Goal: Navigation & Orientation: Find specific page/section

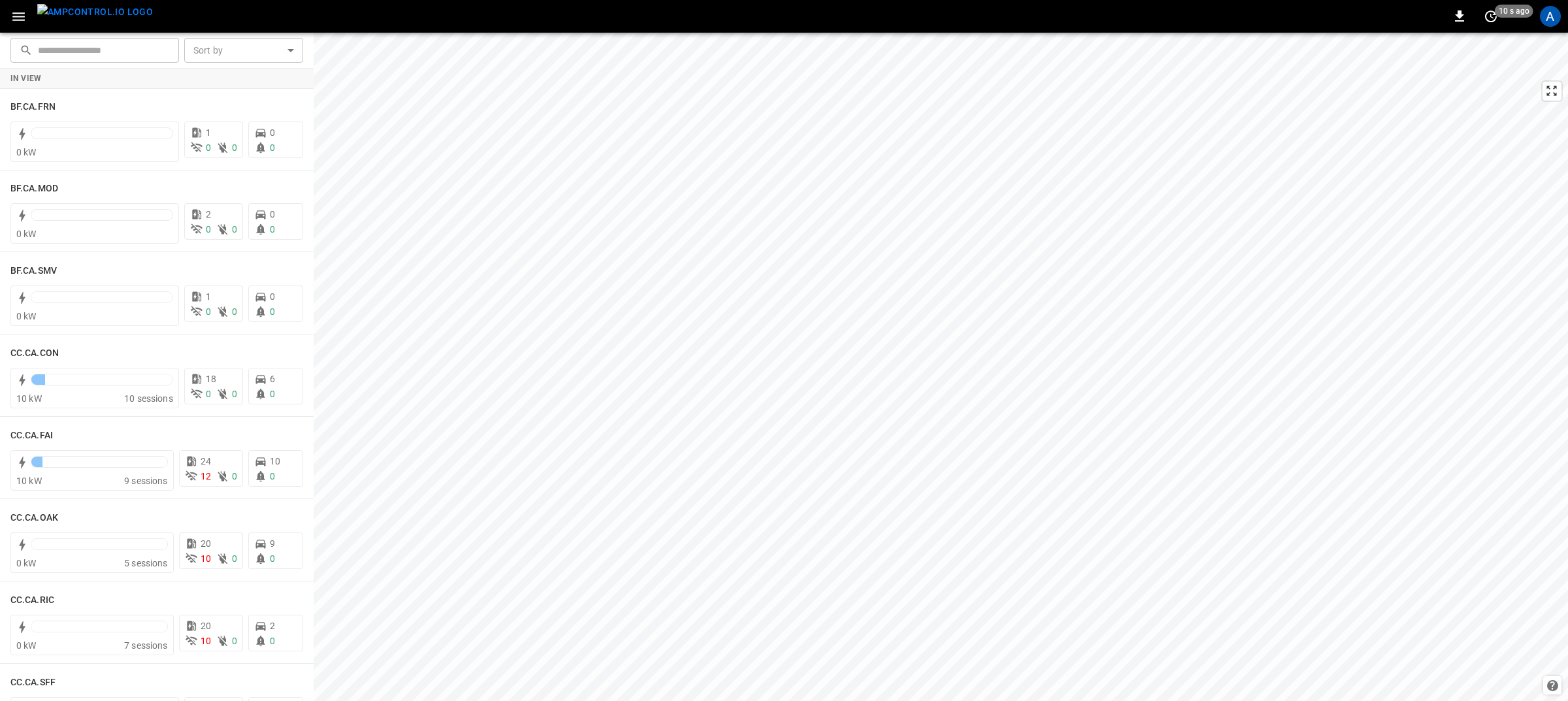
click at [13, 14] on icon "button" at bounding box center [18, 17] width 17 height 17
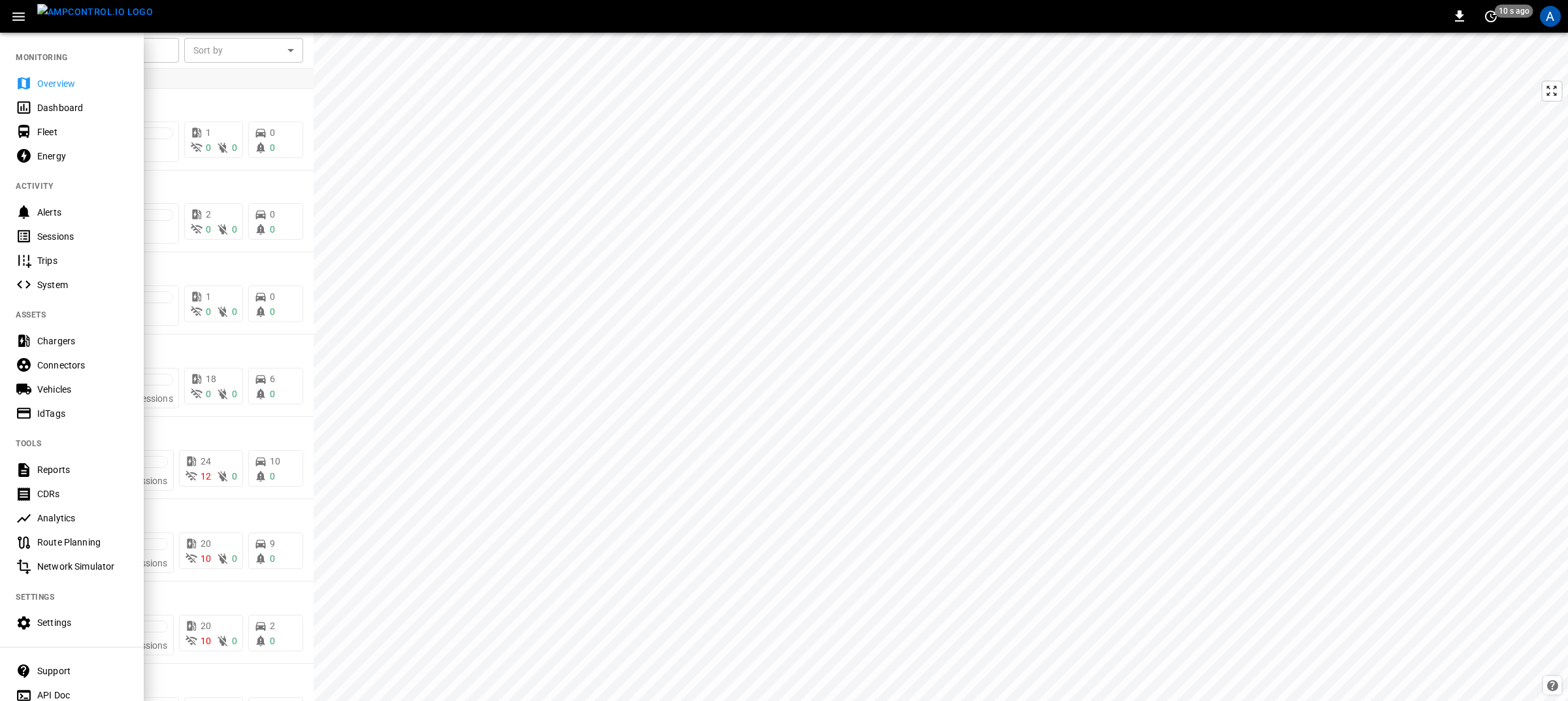
click at [48, 83] on div "Overview" at bounding box center [82, 83] width 91 height 13
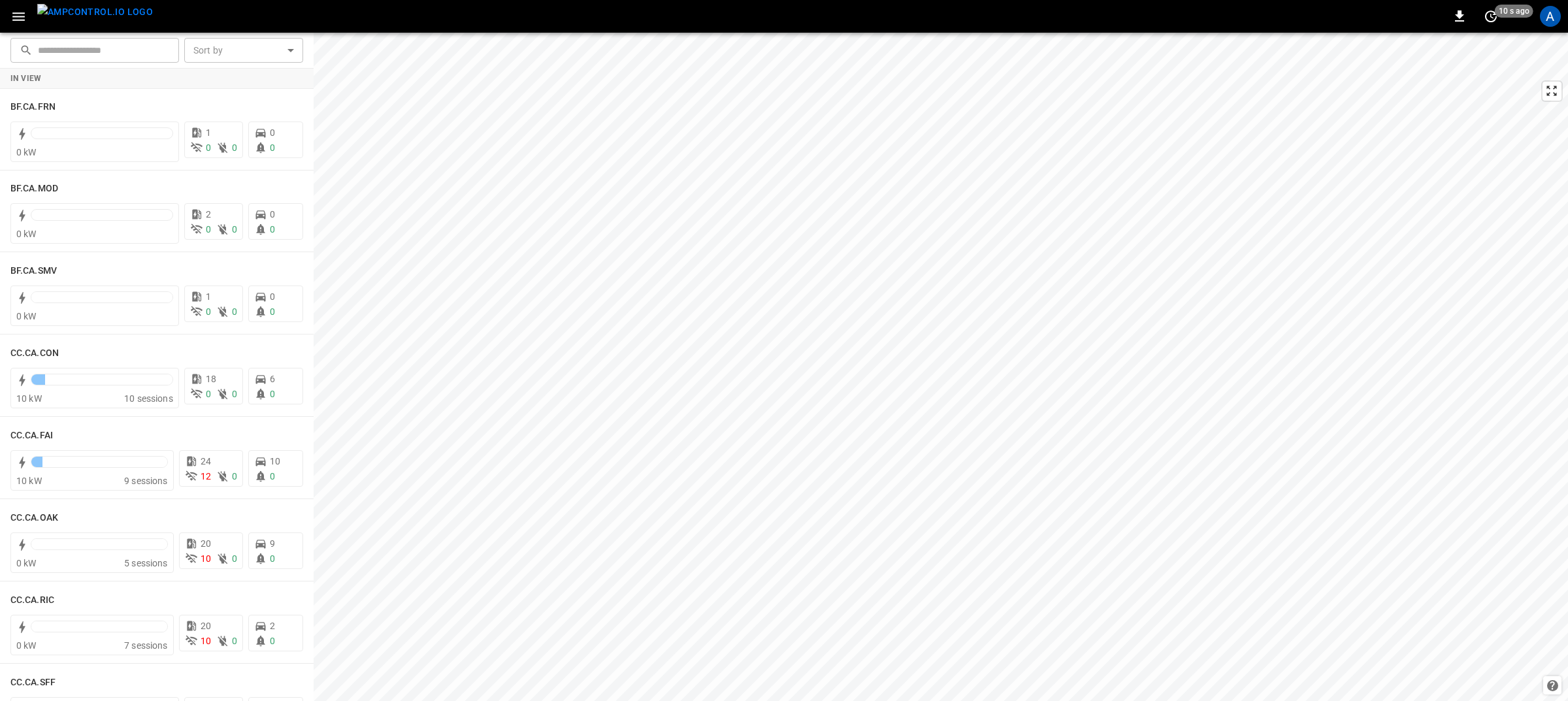
click at [13, 14] on icon "button" at bounding box center [18, 17] width 17 height 17
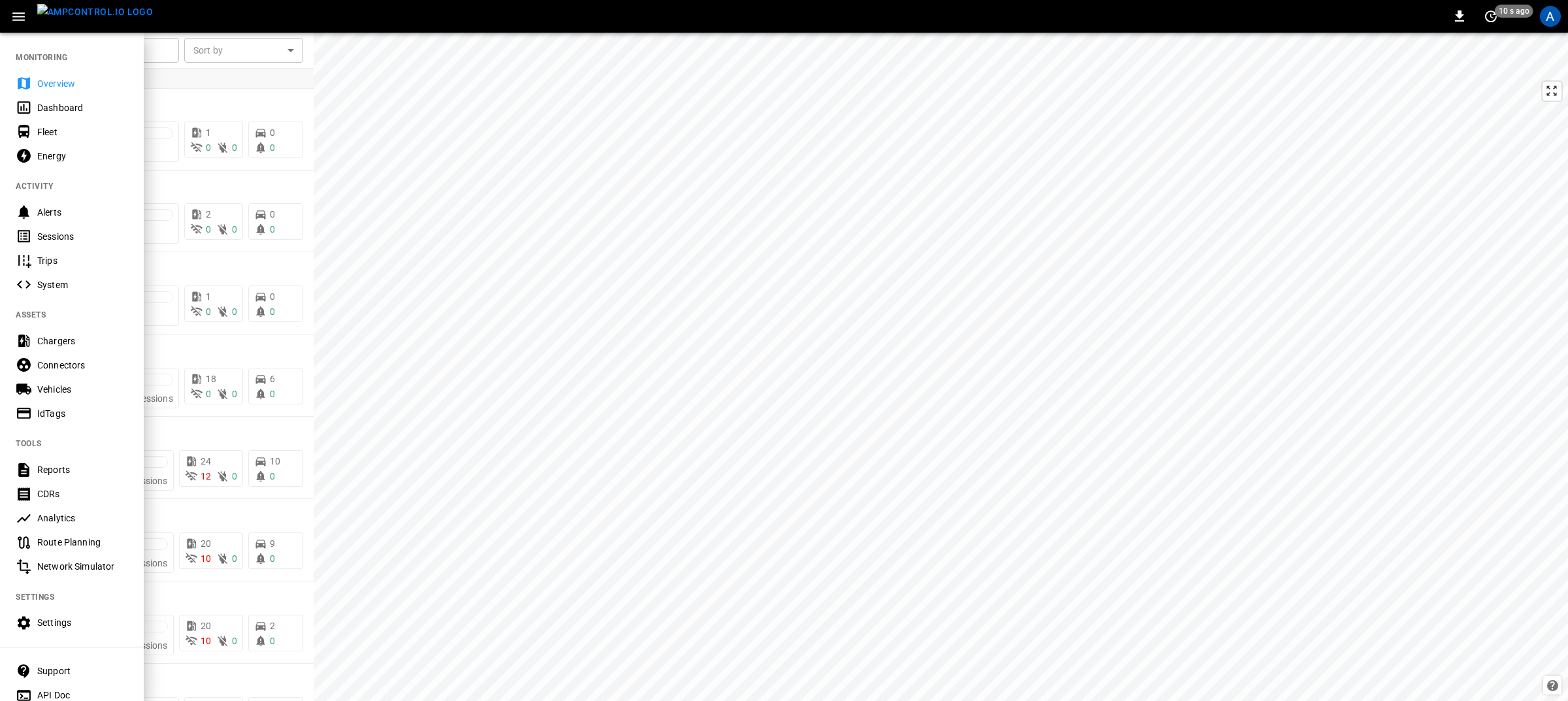
drag, startPoint x: 40, startPoint y: 56, endPoint x: 54, endPoint y: 80, distance: 27.8
click at [54, 80] on nav "MONITORING Overview Dashboard Fleet Energy ACTIVITY Alerts Sessions Trips Syste…" at bounding box center [72, 372] width 144 height 681
click at [54, 102] on div "Dashboard" at bounding box center [82, 108] width 91 height 13
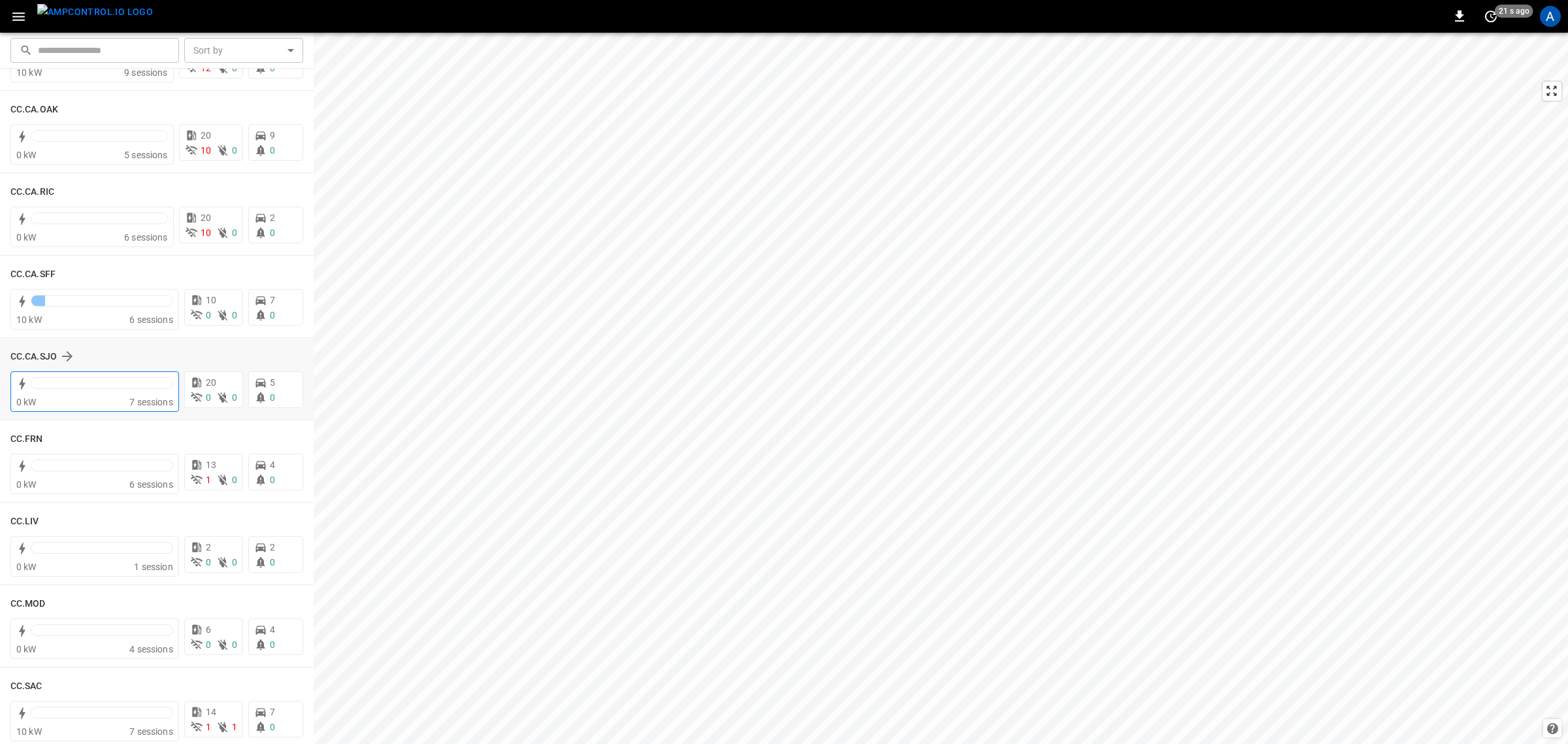
scroll to position [163, 0]
